Goal: Information Seeking & Learning: Find specific page/section

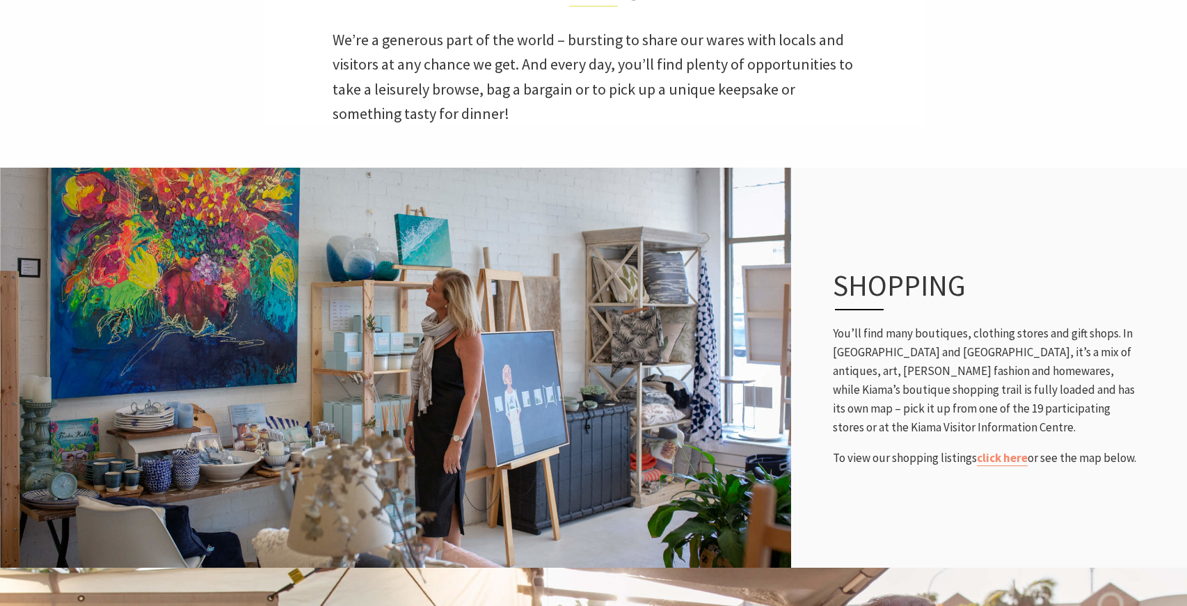
scroll to position [460, 0]
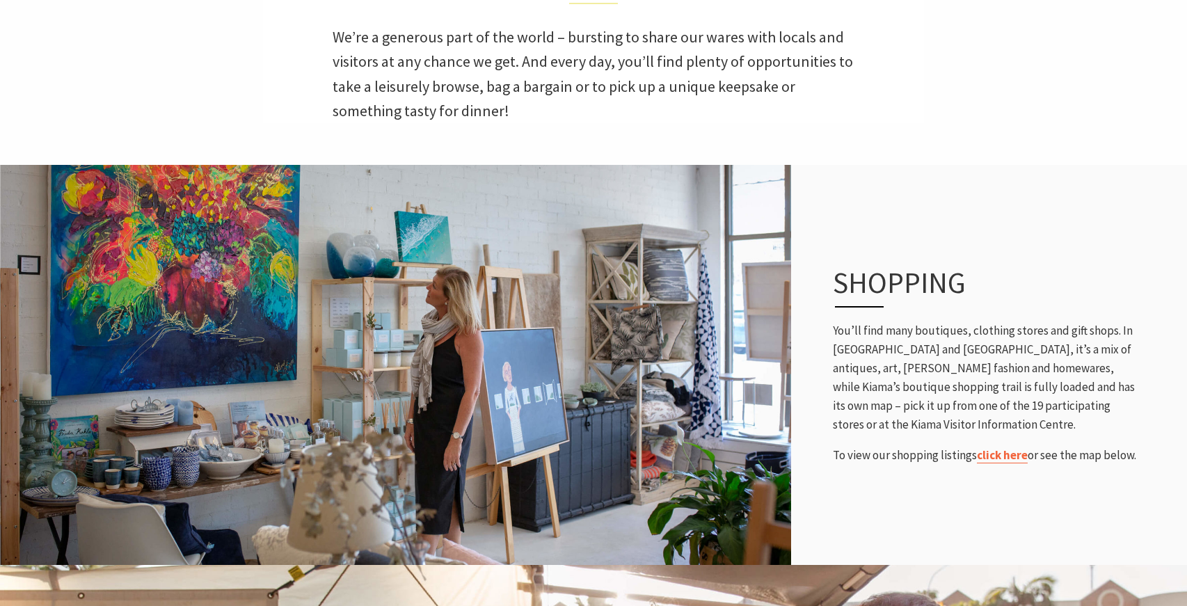
click at [997, 458] on link "click here" at bounding box center [1002, 456] width 51 height 16
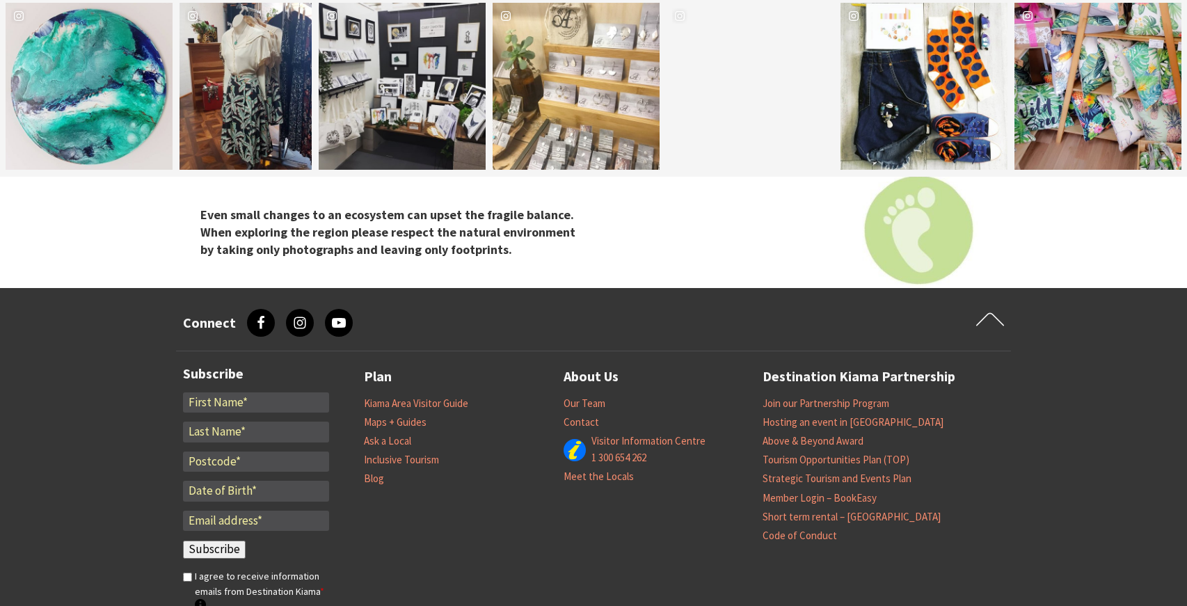
scroll to position [2758, 0]
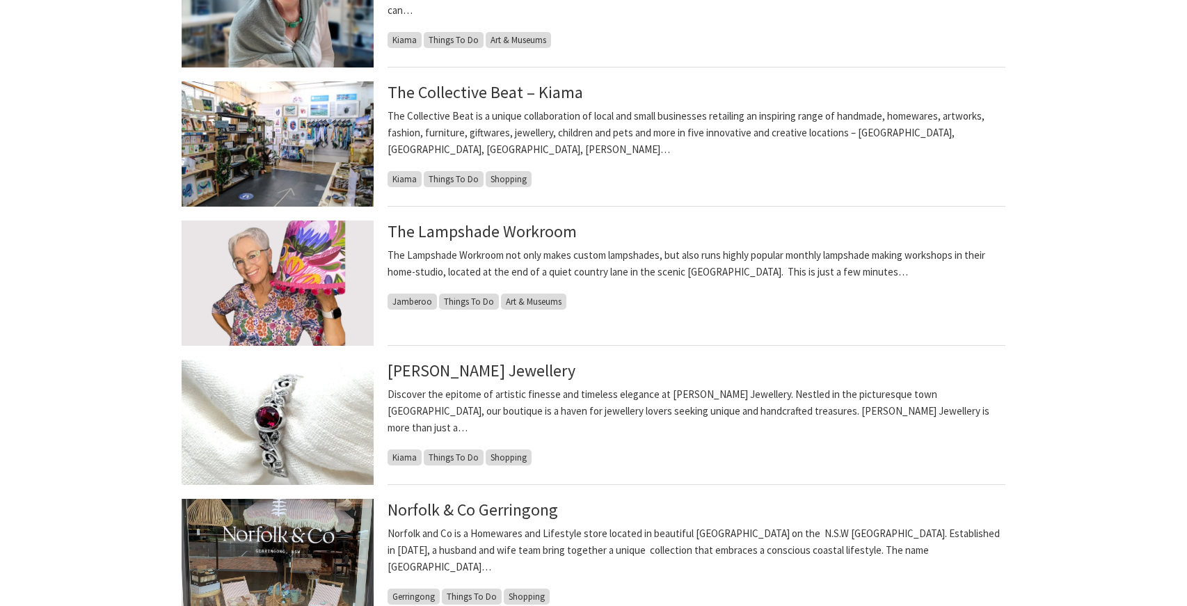
scroll to position [626, 0]
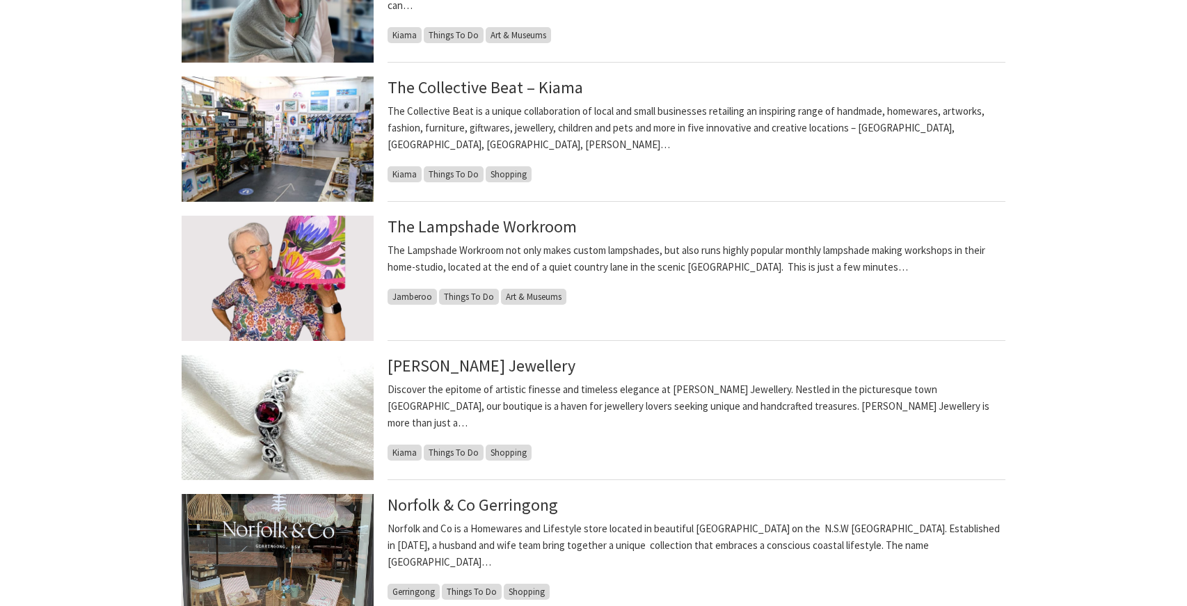
click at [581, 491] on li "Sara Handmade Jewellery Discover the epitome of artistic finesse and timeless e…" at bounding box center [593, 424] width 835 height 139
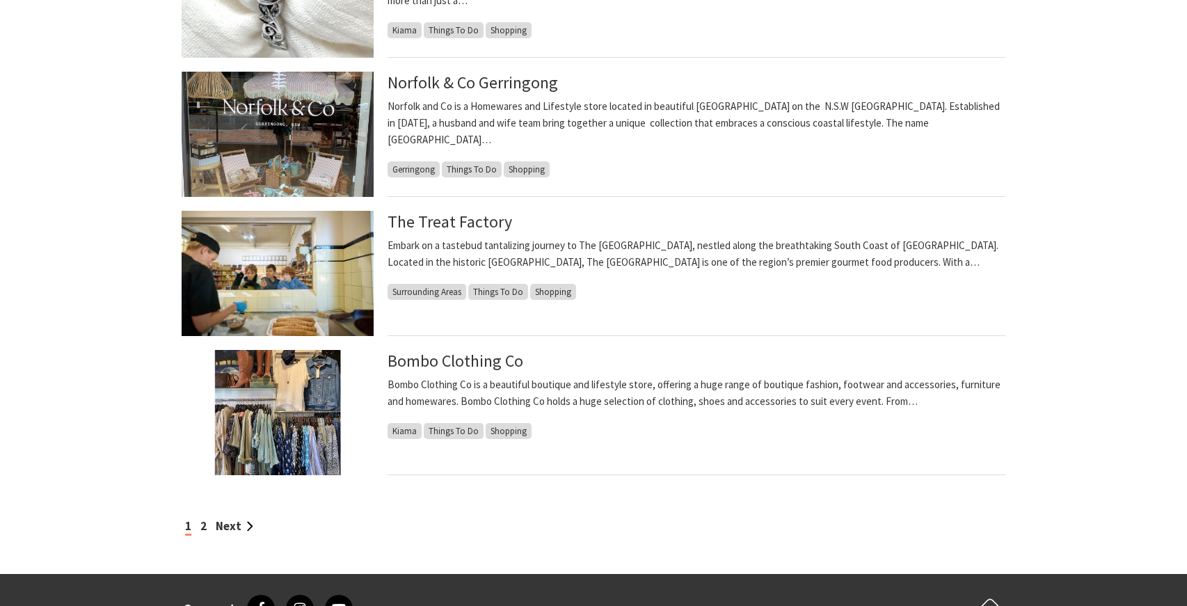
scroll to position [1050, 0]
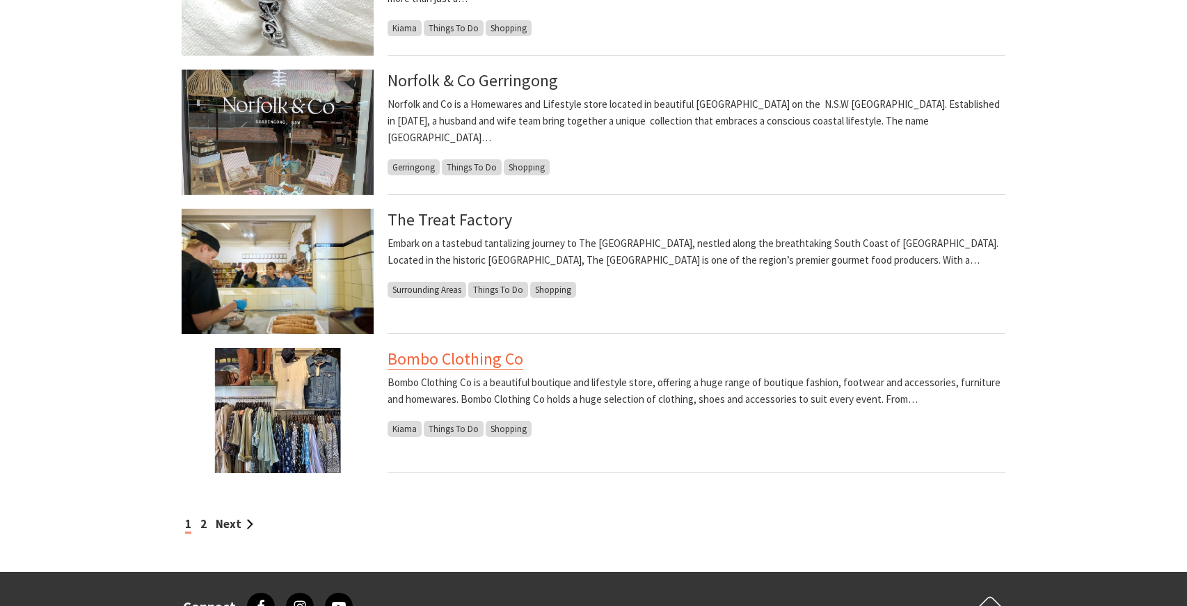
click at [459, 364] on link "Bombo Clothing Co" at bounding box center [456, 359] width 136 height 22
click at [236, 522] on link "Next" at bounding box center [235, 523] width 38 height 15
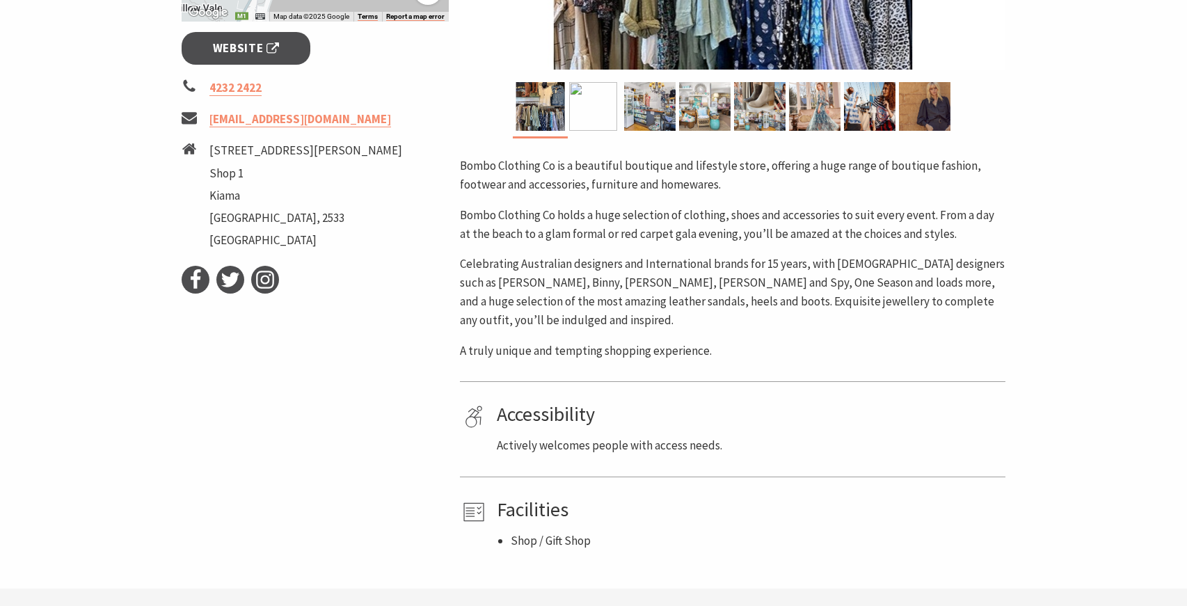
scroll to position [551, 0]
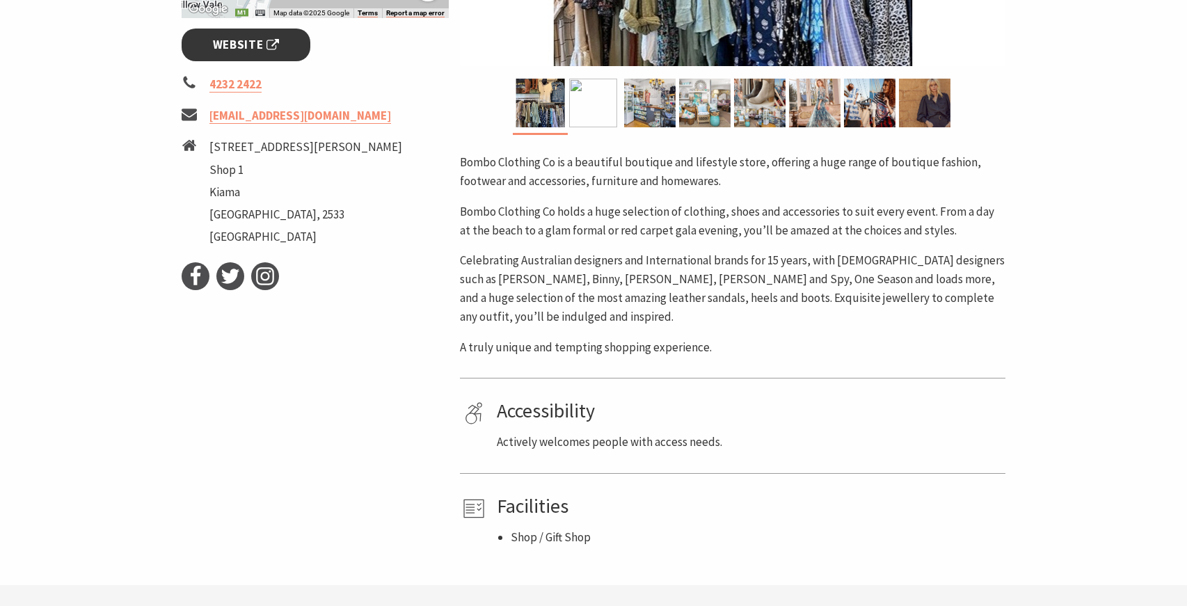
click at [242, 33] on link "Website" at bounding box center [246, 45] width 129 height 33
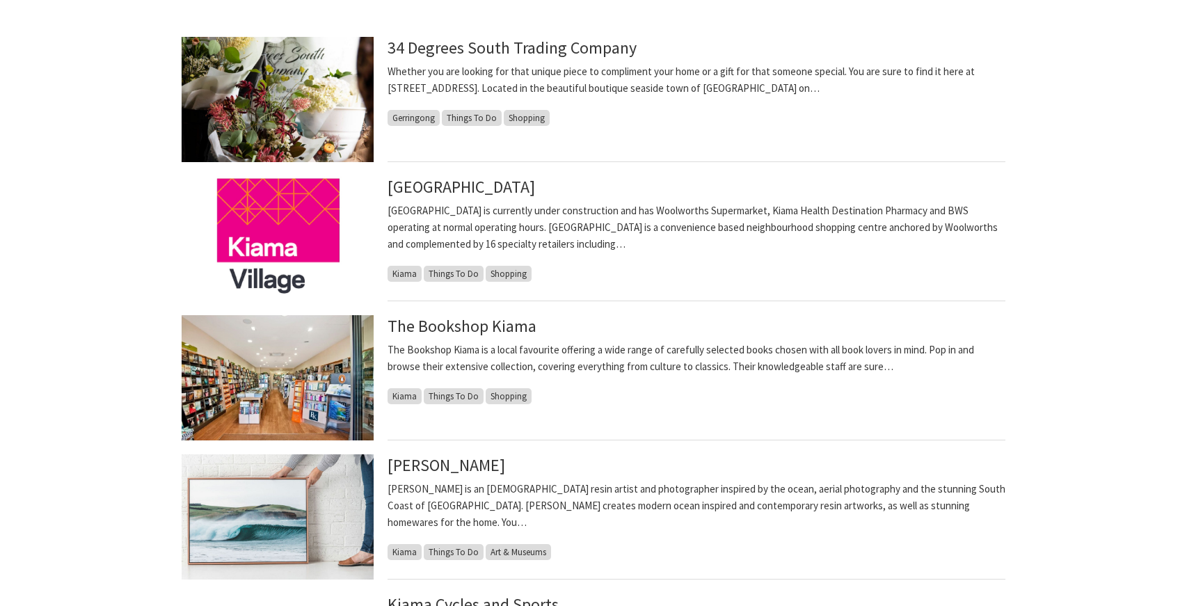
scroll to position [391, 0]
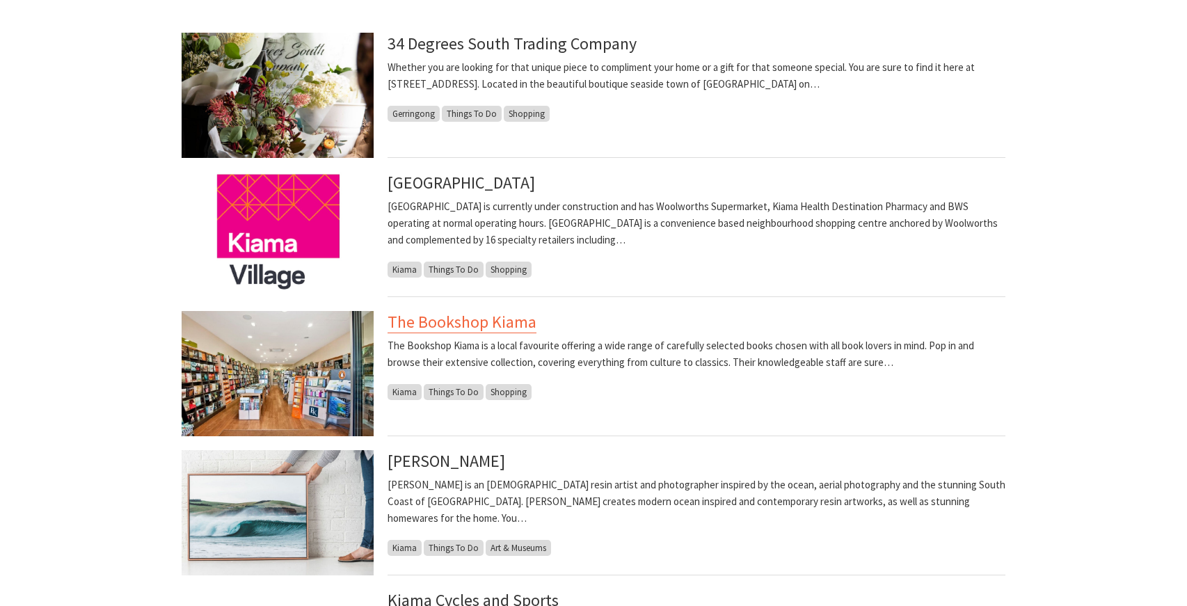
click at [419, 319] on link "The Bookshop Kiama" at bounding box center [462, 322] width 149 height 22
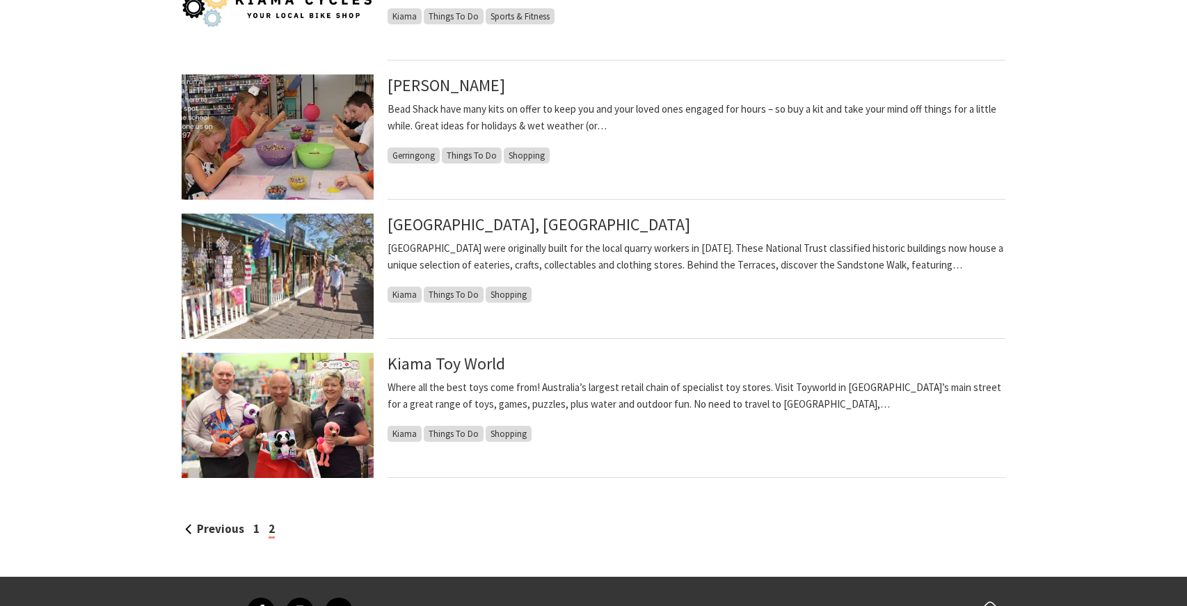
scroll to position [1050, 0]
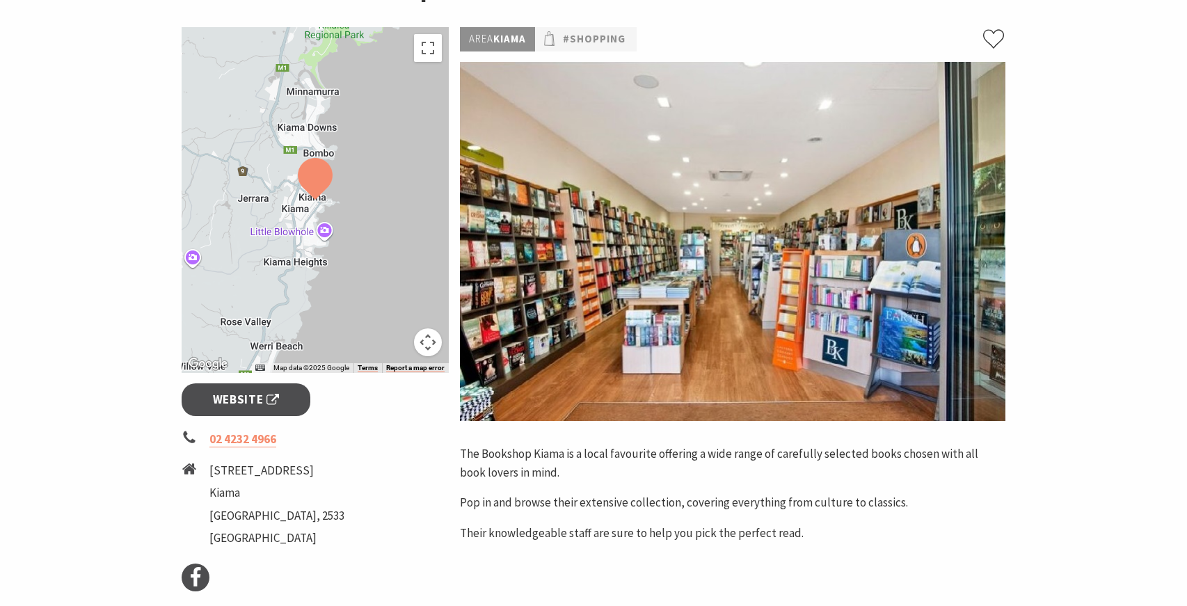
scroll to position [199, 0]
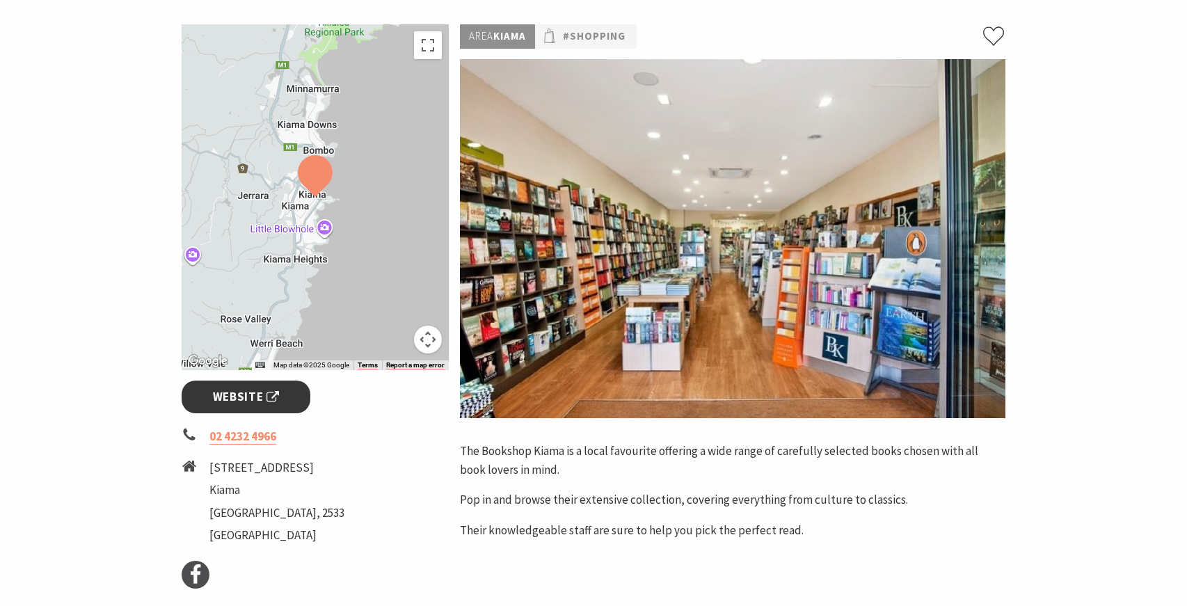
click at [266, 384] on link "Website" at bounding box center [246, 397] width 129 height 33
